Goal: Communication & Community: Ask a question

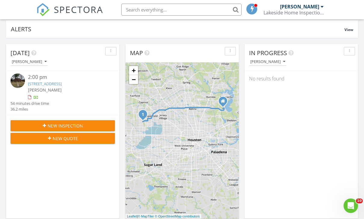
scroll to position [3, 3]
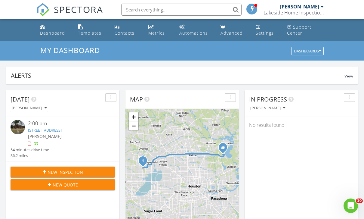
click at [265, 29] on link "Settings" at bounding box center [266, 30] width 26 height 17
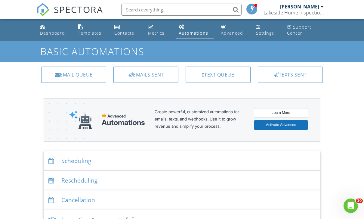
click at [160, 74] on div "Emails Sent" at bounding box center [145, 74] width 65 height 16
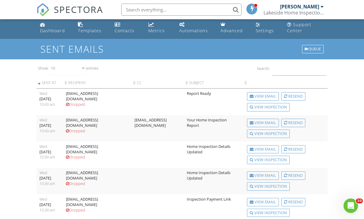
scroll to position [2, 0]
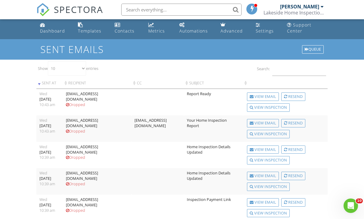
click at [354, 203] on div "Open Intercom Messenger" at bounding box center [351, 206] width 20 height 20
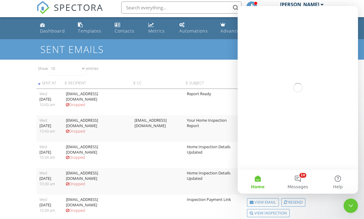
scroll to position [0, 0]
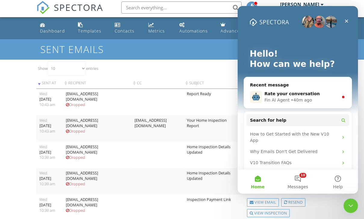
click at [326, 94] on div "Rate your conversation" at bounding box center [301, 94] width 74 height 6
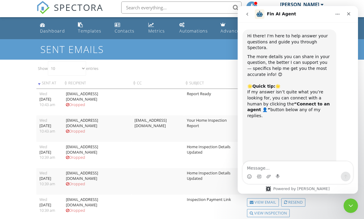
scroll to position [1, 0]
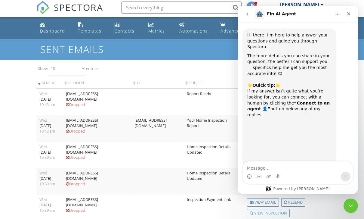
click at [290, 164] on textarea "Message…" at bounding box center [298, 166] width 110 height 10
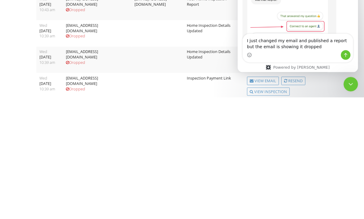
type textarea "I just changed my email and published a report but the email is showing it drop…"
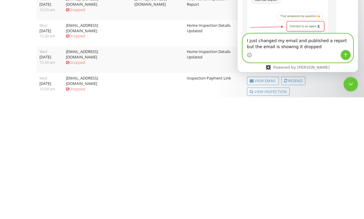
click at [348, 56] on icon "Send a message…" at bounding box center [345, 55] width 5 height 5
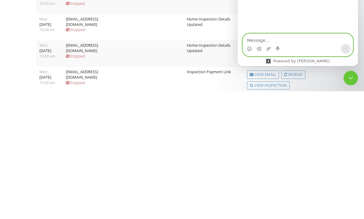
scroll to position [746, 0]
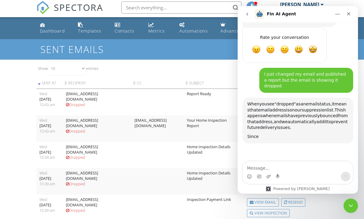
click at [59, 120] on div "Wed" at bounding box center [49, 120] width 20 height 5
click at [58, 92] on div "Wed" at bounding box center [49, 93] width 20 height 5
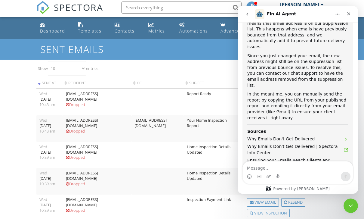
scroll to position [833, 0]
click at [327, 214] on button "Connect to an agent 👤" at bounding box center [321, 220] width 59 height 12
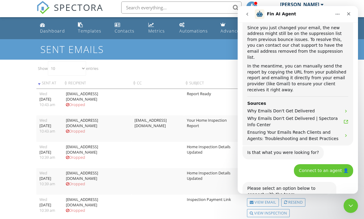
scroll to position [863, 0]
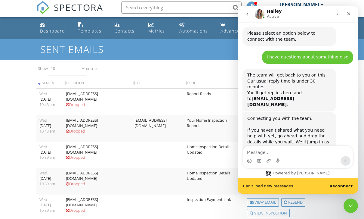
scroll to position [1023, 0]
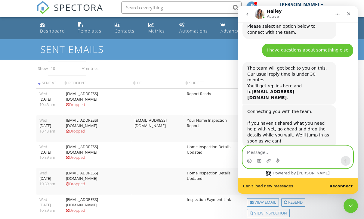
click at [294, 151] on textarea "Message…" at bounding box center [298, 151] width 110 height 10
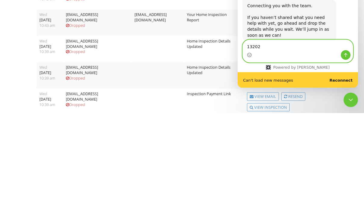
scroll to position [1000, 0]
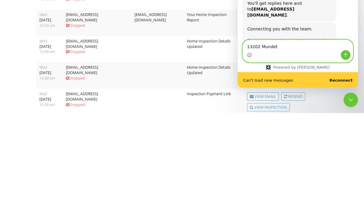
type textarea "13202 Mundet"
click at [356, 57] on div "13202 Mundet 13202 Mundet" at bounding box center [298, 51] width 120 height 23
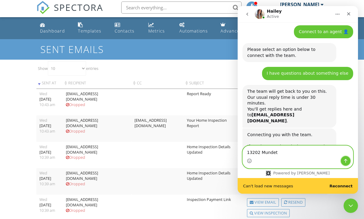
click at [349, 164] on button "Send a message…" at bounding box center [346, 161] width 10 height 10
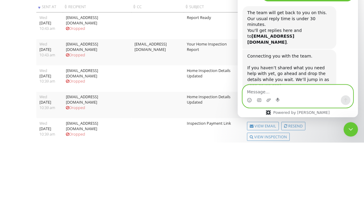
scroll to position [1002, 0]
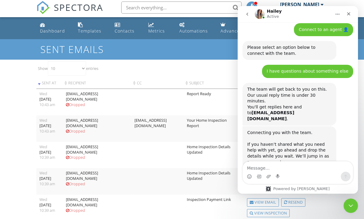
click at [358, 207] on div "Close Intercom Messenger" at bounding box center [351, 205] width 14 height 14
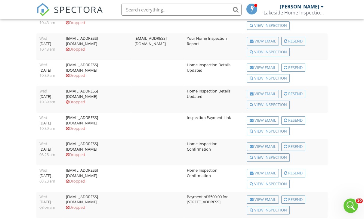
scroll to position [129, 0]
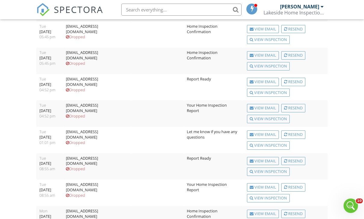
scroll to position [128, 0]
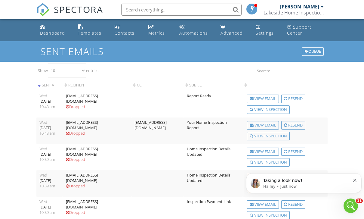
scroll to position [0, 0]
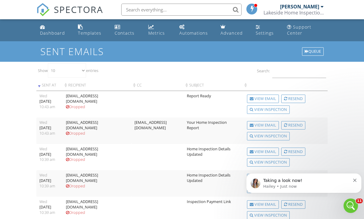
click at [331, 182] on p "Taking a look now!" at bounding box center [306, 181] width 87 height 6
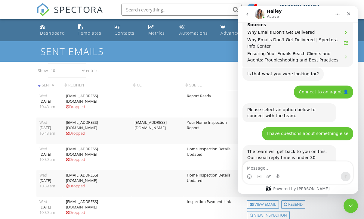
scroll to position [1030, 0]
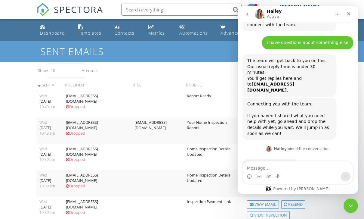
click at [304, 175] on div "Intercom messenger" at bounding box center [298, 176] width 110 height 10
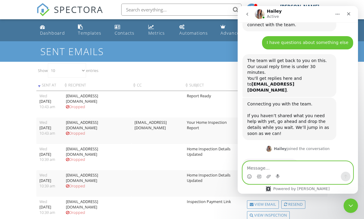
click at [301, 168] on textarea "Message…" at bounding box center [298, 166] width 110 height 10
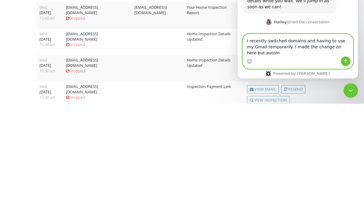
scroll to position [1042, 0]
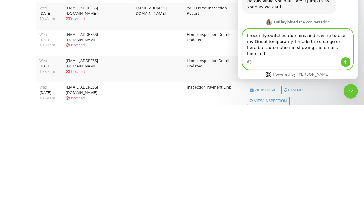
type textarea "I recently switched domains and having to use my Gmail temporarily. I made the …"
click at [347, 60] on icon "Send a message…" at bounding box center [345, 62] width 5 height 5
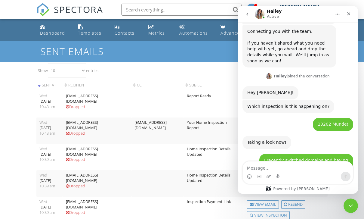
scroll to position [1104, 0]
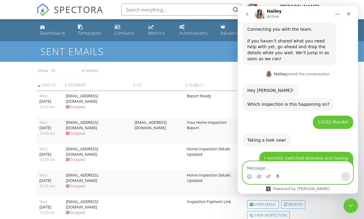
click at [298, 164] on textarea "Message…" at bounding box center [298, 166] width 110 height 10
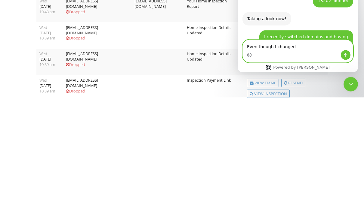
click at [273, 44] on textarea "Even though I changed" at bounding box center [298, 45] width 110 height 10
click at [255, 46] on textarea "Even though I already changed it Gmail?" at bounding box center [298, 45] width 110 height 10
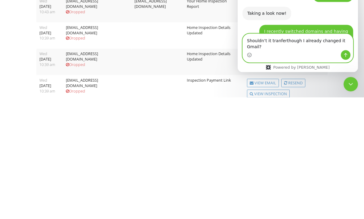
scroll to position [1110, 0]
click at [330, 42] on textarea "Shouldn’t it transferthough I already changed it Gmail?" at bounding box center [298, 42] width 110 height 16
click at [339, 43] on textarea "Shouldn’t it transferthough I already changed it Gmail?" at bounding box center [298, 42] width 110 height 16
click at [343, 40] on textarea "Shouldn’t it transferthough I already changed it Gmail?" at bounding box center [298, 42] width 110 height 16
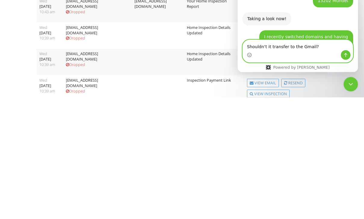
click at [310, 49] on textarea "Shouldn’t it transfer to the Gmail?" at bounding box center [298, 45] width 110 height 10
type textarea "Shouldn’t it transfer to the Gmail account now?"
click at [347, 52] on button "Send a message…" at bounding box center [346, 55] width 10 height 10
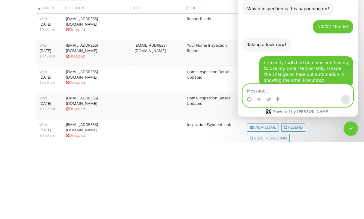
scroll to position [1128, 0]
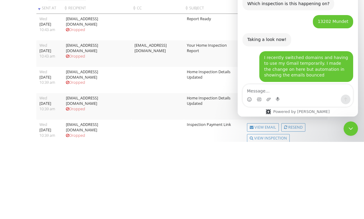
click at [313, 116] on div "This is the reason that I am seeing, but I am checking one more place:" at bounding box center [289, 122] width 84 height 12
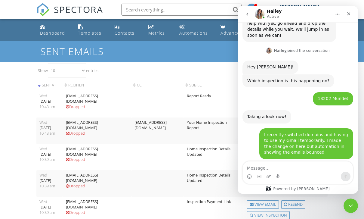
click at [316, 205] on img "Zight 2025-8-27 at 10.35.31 AM" at bounding box center [287, 208] width 81 height 7
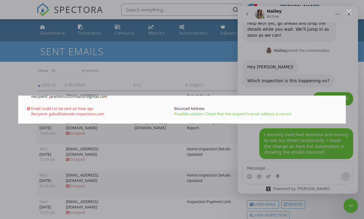
click at [320, 114] on img "Close" at bounding box center [182, 109] width 328 height 28
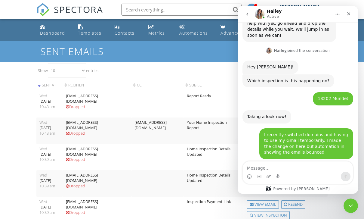
click at [317, 193] on div "This is the reason that I am seeing, but I am checking one more place:" at bounding box center [289, 199] width 84 height 12
click at [298, 193] on div "This is the reason that I am seeing, but I am checking one more place:" at bounding box center [289, 199] width 84 height 12
click at [302, 193] on div "This is the reason that I am seeing, but I am checking one more place:" at bounding box center [289, 199] width 84 height 12
click at [291, 205] on img "Zight 2025-8-27 at 10.35.31 AM" at bounding box center [287, 208] width 81 height 7
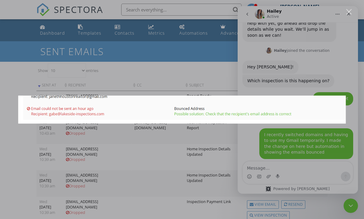
click at [8, 104] on div "Intercom messenger" at bounding box center [182, 109] width 364 height 219
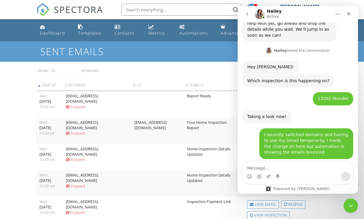
click at [351, 14] on div "Close" at bounding box center [348, 13] width 11 height 11
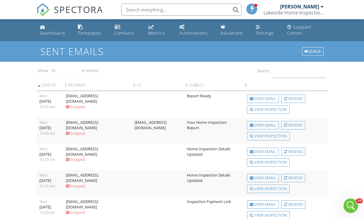
click at [355, 203] on div "Open Intercom Messenger" at bounding box center [351, 206] width 20 height 20
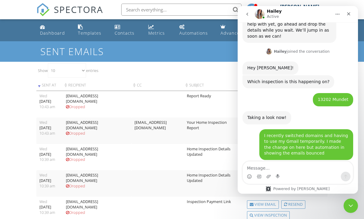
scroll to position [1128, 0]
click at [351, 208] on icon "Close Intercom Messenger" at bounding box center [350, 205] width 7 height 7
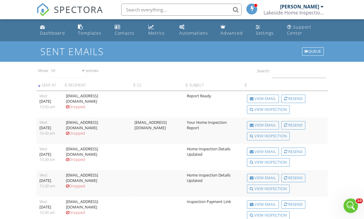
click at [356, 202] on div "Open Intercom Messenger" at bounding box center [351, 206] width 20 height 20
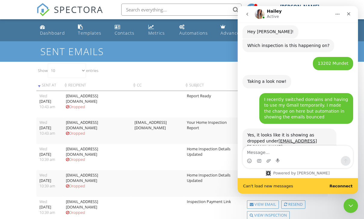
scroll to position [1167, 0]
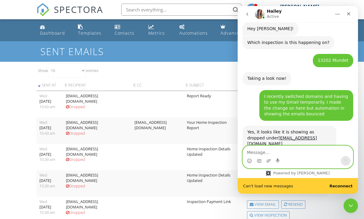
click at [294, 151] on textarea "Message…" at bounding box center [298, 151] width 110 height 10
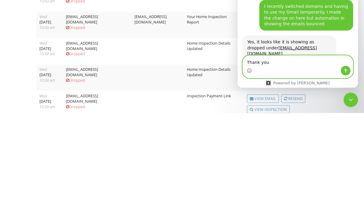
type textarea "Thank you"
click at [350, 72] on button "Send a message…" at bounding box center [346, 71] width 10 height 10
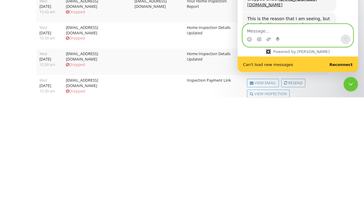
scroll to position [1185, 0]
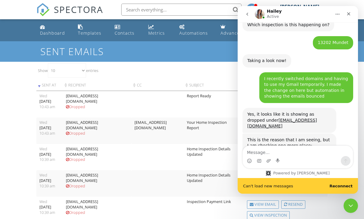
click at [347, 187] on b "Reconnect" at bounding box center [340, 186] width 23 height 5
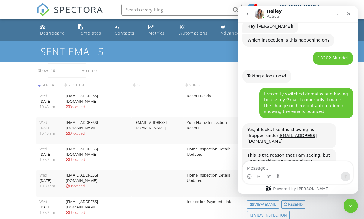
scroll to position [1169, 0]
click at [347, 12] on icon "Close" at bounding box center [348, 13] width 5 height 5
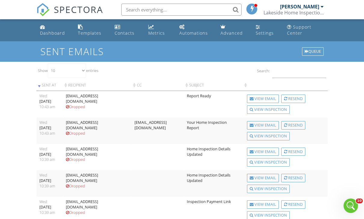
click at [189, 33] on div "Automations" at bounding box center [193, 33] width 29 height 6
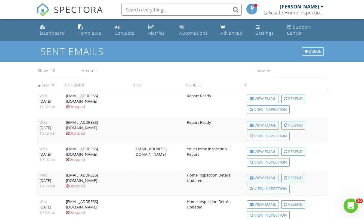
click at [189, 29] on link "Automations" at bounding box center [195, 30] width 37 height 17
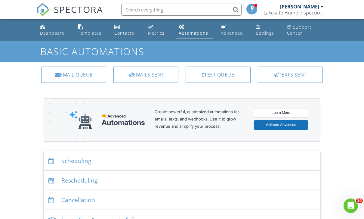
click at [160, 76] on div "Emails Sent" at bounding box center [145, 74] width 65 height 16
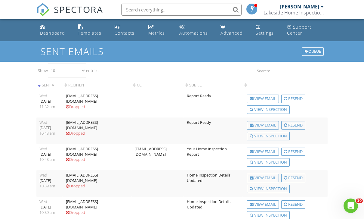
click at [355, 205] on icon "Open Intercom Messenger" at bounding box center [351, 206] width 10 height 10
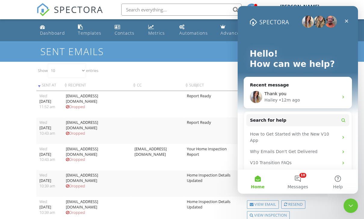
click at [307, 176] on button "10 Messages" at bounding box center [298, 181] width 40 height 24
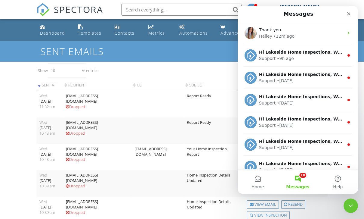
click at [310, 37] on div "Hailey • 12m ago" at bounding box center [301, 36] width 85 height 6
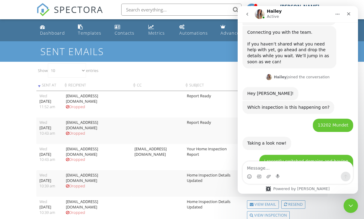
scroll to position [1169, 0]
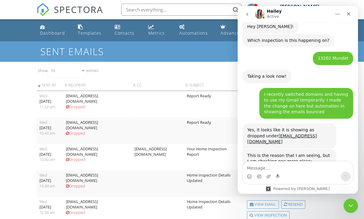
click at [25, 88] on div "Dashboard Templates Contacts Metrics Automations Advanced Settings Support Cent…" at bounding box center [182, 192] width 364 height 347
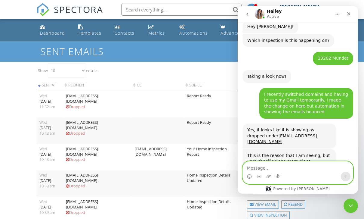
click at [282, 167] on textarea "Message…" at bounding box center [298, 166] width 110 height 10
click at [275, 165] on textarea "Message…" at bounding box center [298, 166] width 110 height 10
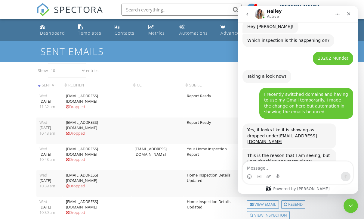
click at [350, 208] on icon "Close Intercom Messenger" at bounding box center [350, 205] width 7 height 7
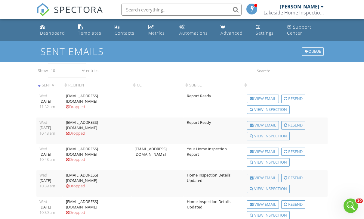
scroll to position [0, 0]
click at [46, 31] on div "Dashboard" at bounding box center [52, 33] width 25 height 6
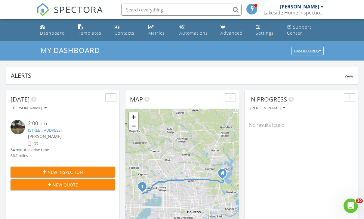
scroll to position [548, 364]
click at [352, 205] on icon "Open Intercom Messenger" at bounding box center [351, 206] width 10 height 10
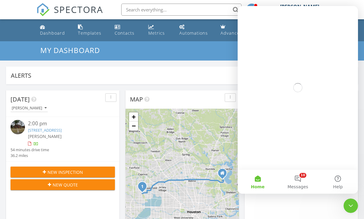
scroll to position [0, 0]
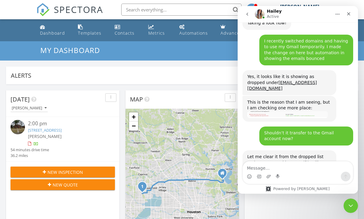
scroll to position [1221, 0]
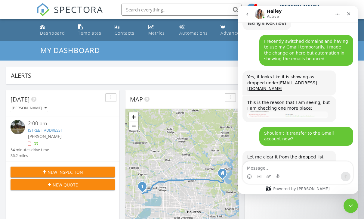
click at [290, 169] on textarea "Message…" at bounding box center [298, 166] width 110 height 10
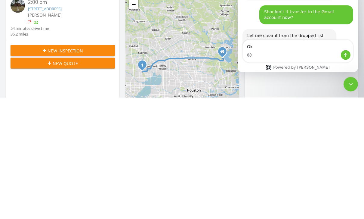
type textarea "Ok"
click at [348, 57] on button "Send a message…" at bounding box center [346, 55] width 10 height 10
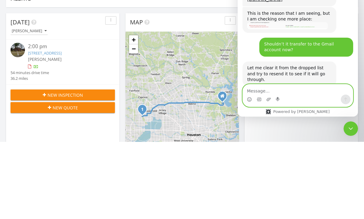
scroll to position [1239, 0]
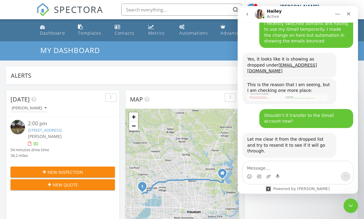
click at [48, 31] on div "Dashboard" at bounding box center [52, 33] width 25 height 6
click at [350, 16] on icon "Close" at bounding box center [348, 13] width 5 height 5
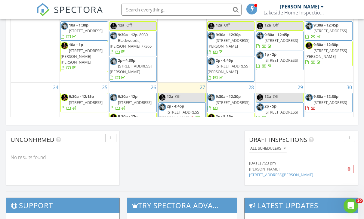
scroll to position [132, 0]
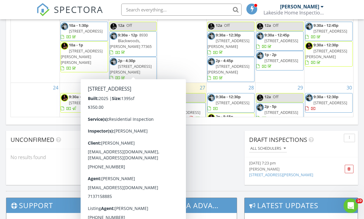
click at [120, 107] on div at bounding box center [118, 109] width 5 height 5
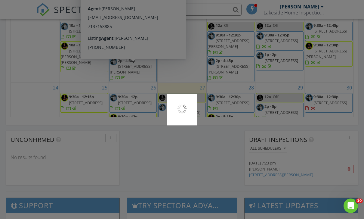
scroll to position [460, 0]
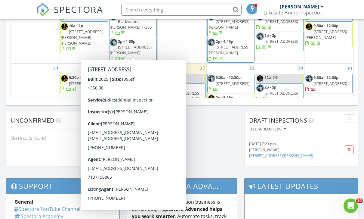
click at [28, 132] on div "No results found" at bounding box center [62, 138] width 113 height 16
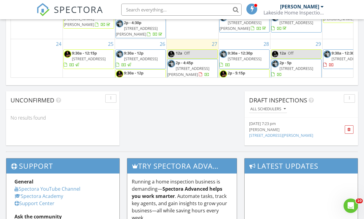
scroll to position [1004, 364]
